Goal: Task Accomplishment & Management: Manage account settings

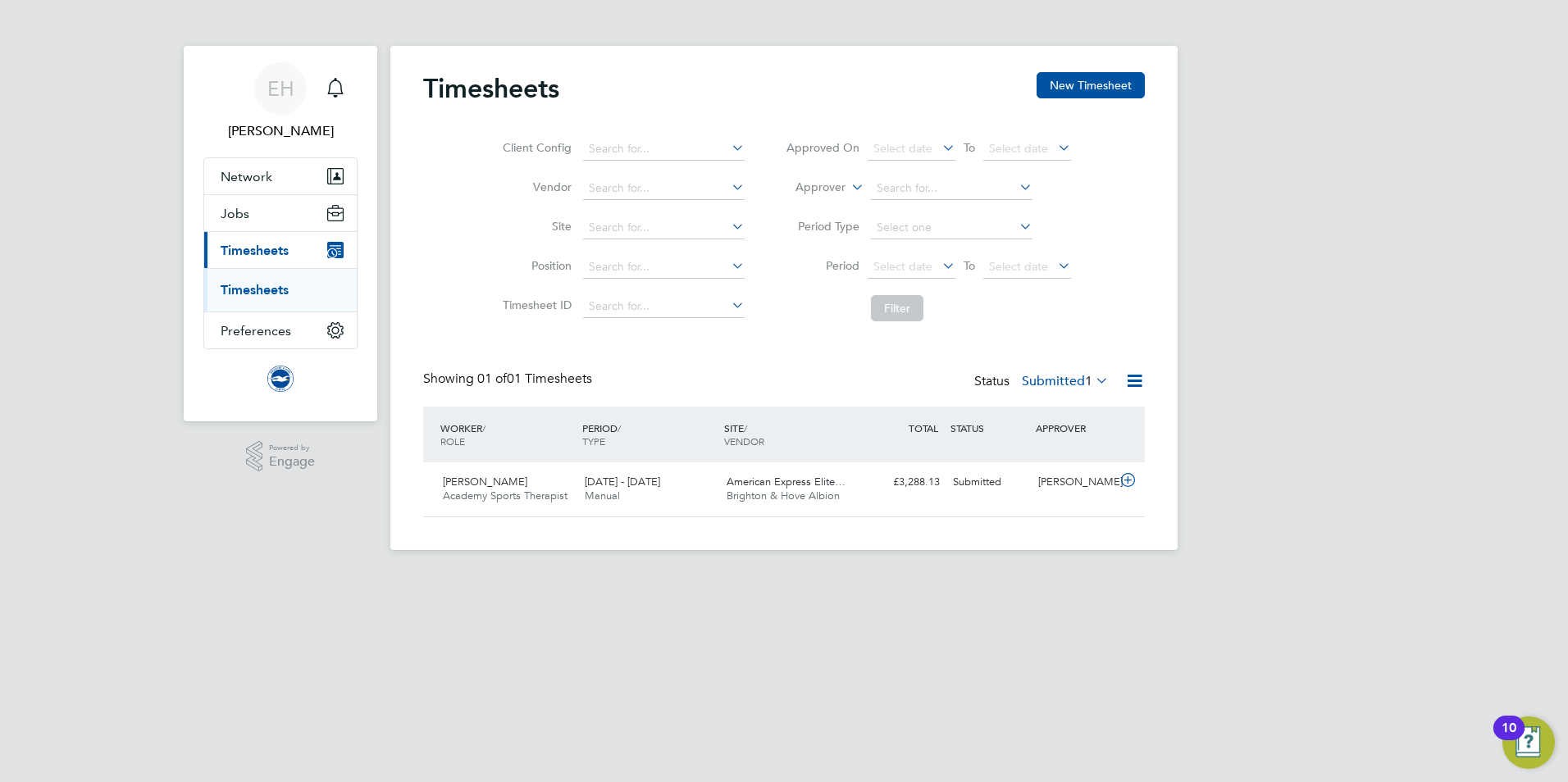
scroll to position [42, 143]
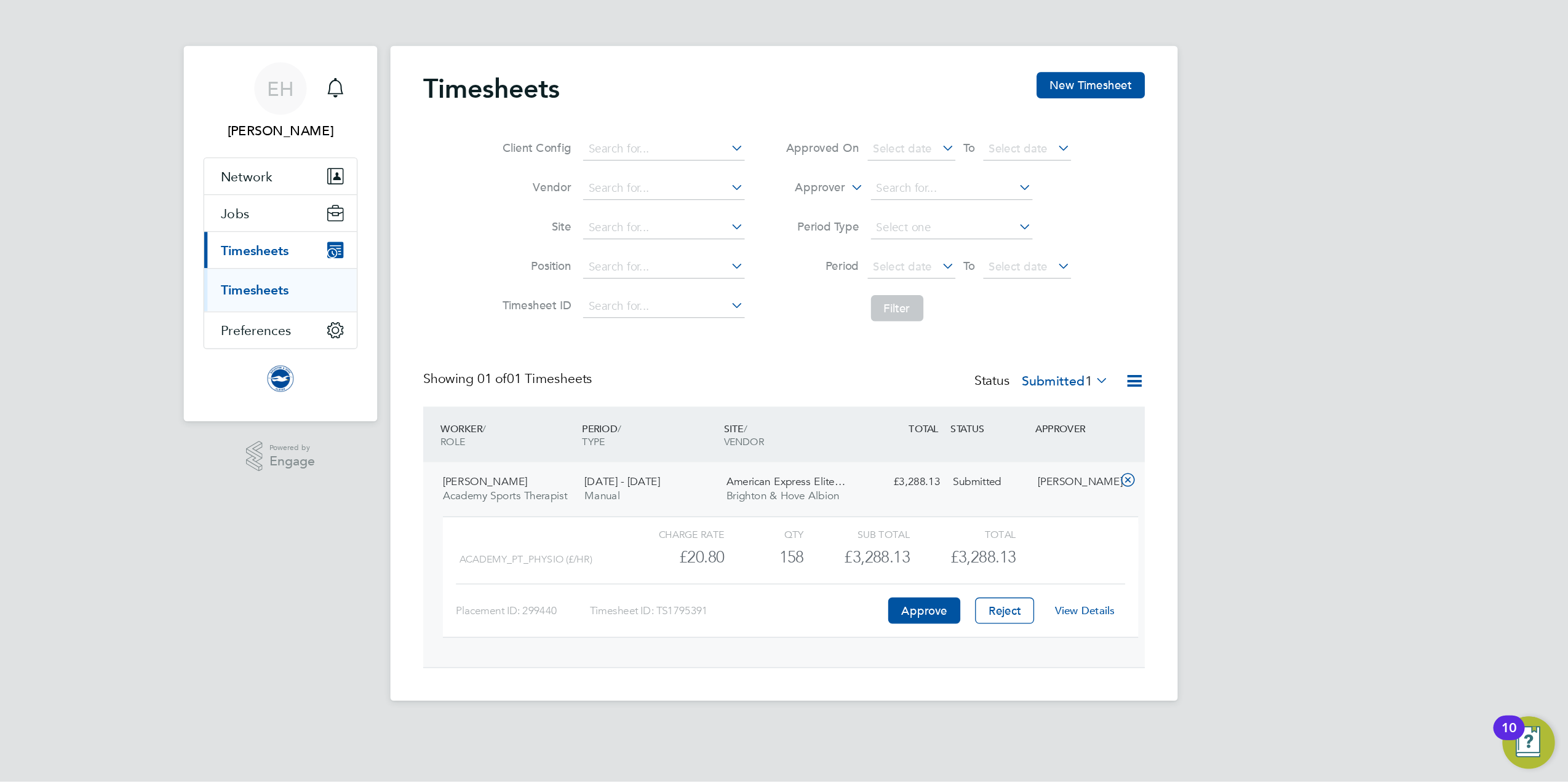
scroll to position [21, 120]
click at [820, 456] on link "View Details" at bounding box center [814, 458] width 45 height 11
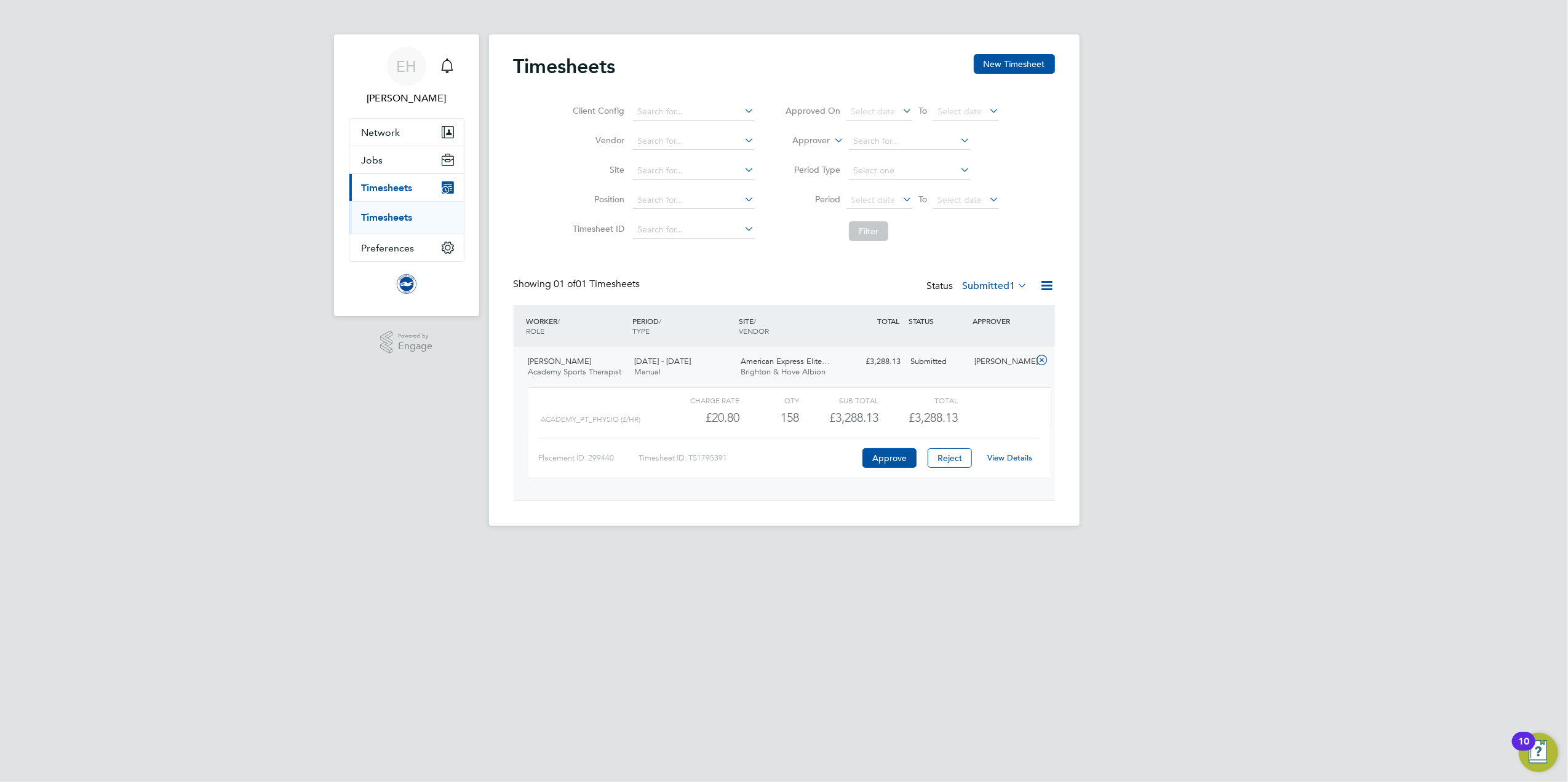
scroll to position [20, 119]
click at [1044, 287] on icon at bounding box center [1047, 285] width 15 height 15
click at [1022, 461] on link "View Details" at bounding box center [1009, 458] width 45 height 11
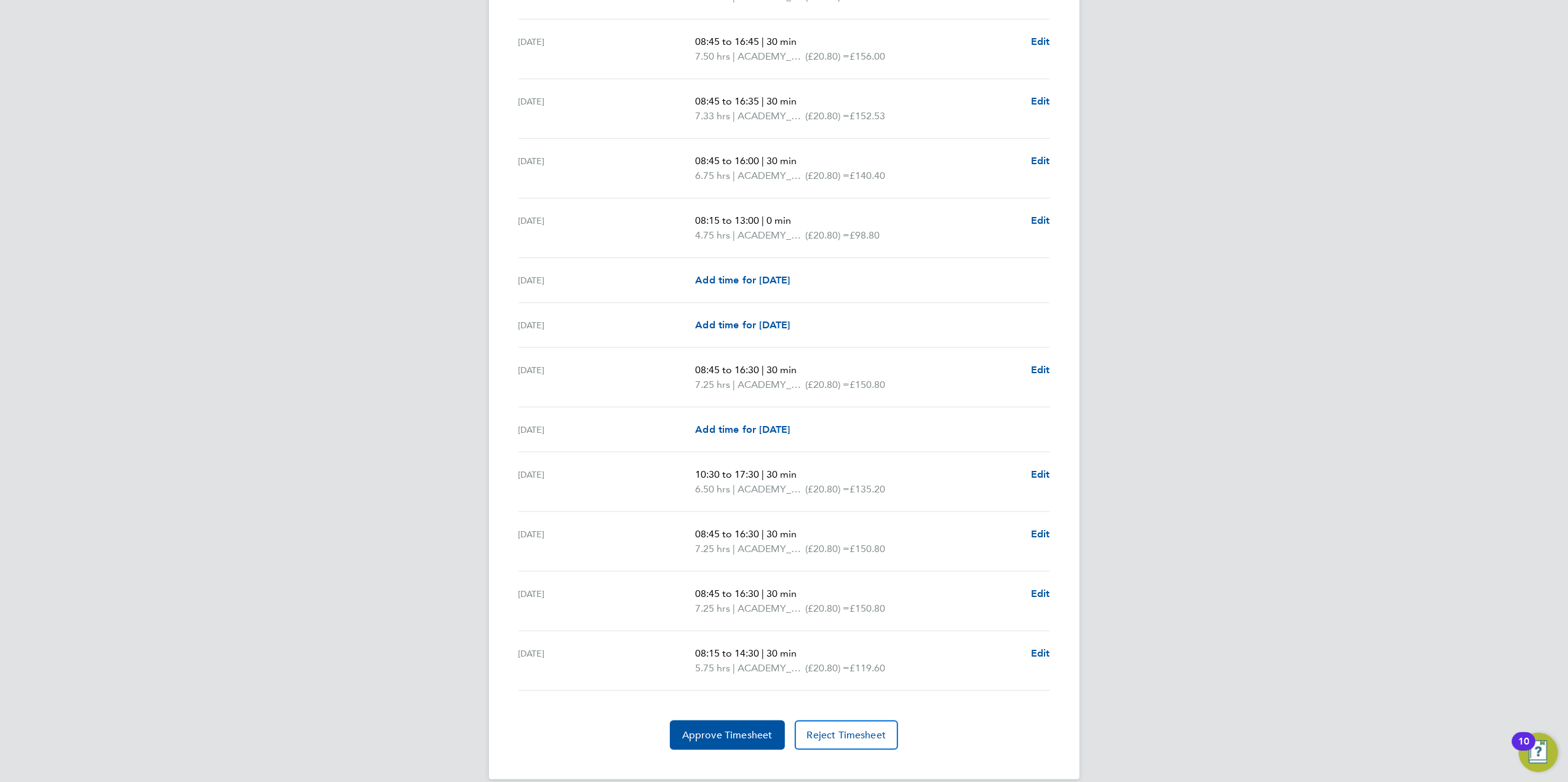
scroll to position [1454, 0]
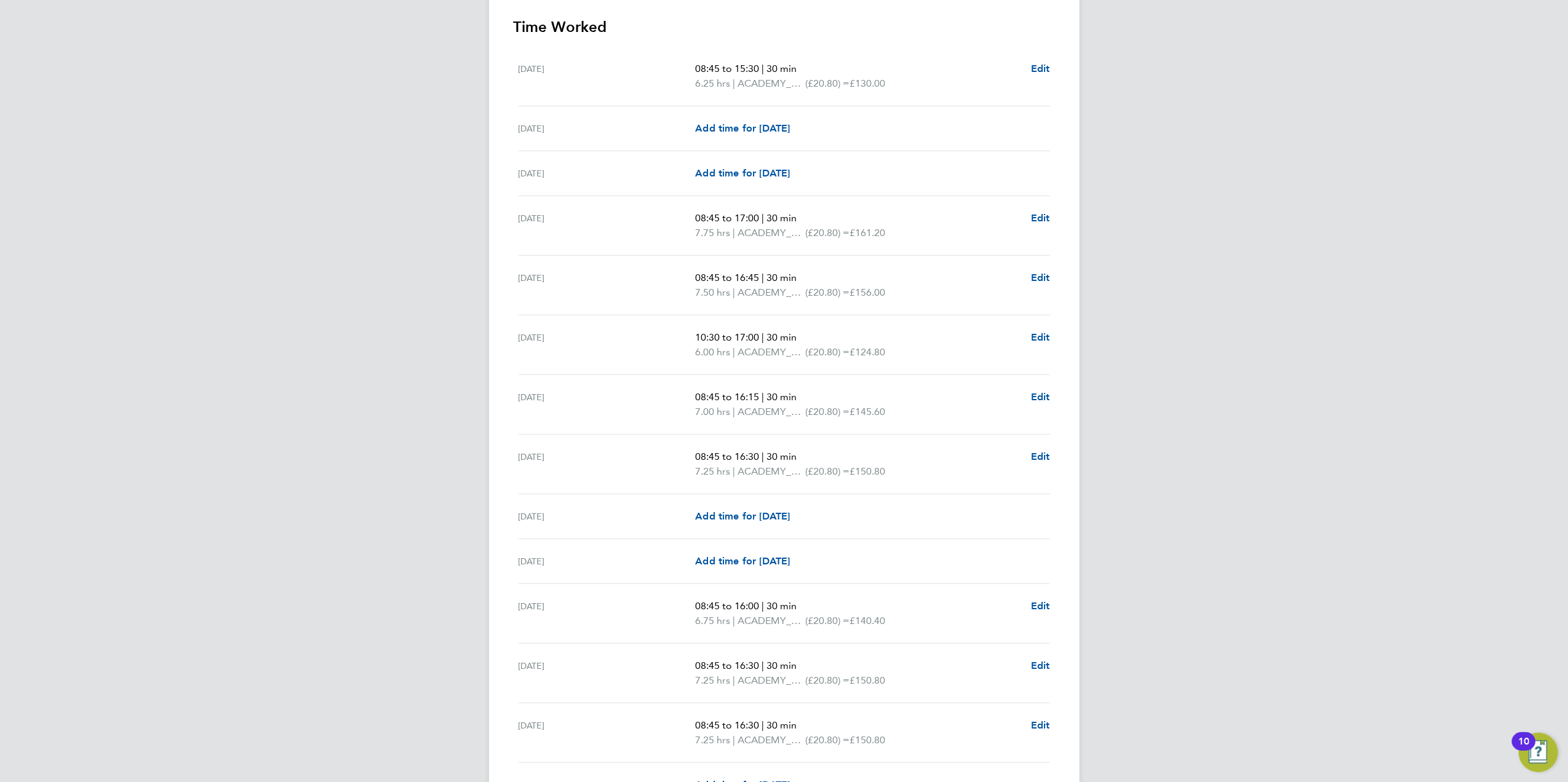
scroll to position [142, 0]
